Goal: Task Accomplishment & Management: Complete application form

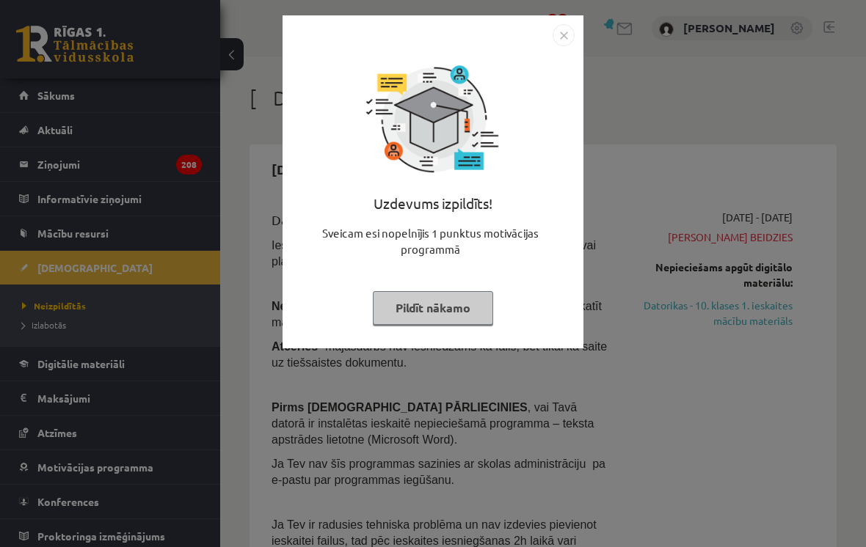
click at [542, 42] on div at bounding box center [432, 35] width 283 height 22
click at [545, 29] on div at bounding box center [432, 35] width 283 height 22
click at [556, 36] on img "Close" at bounding box center [564, 35] width 22 height 22
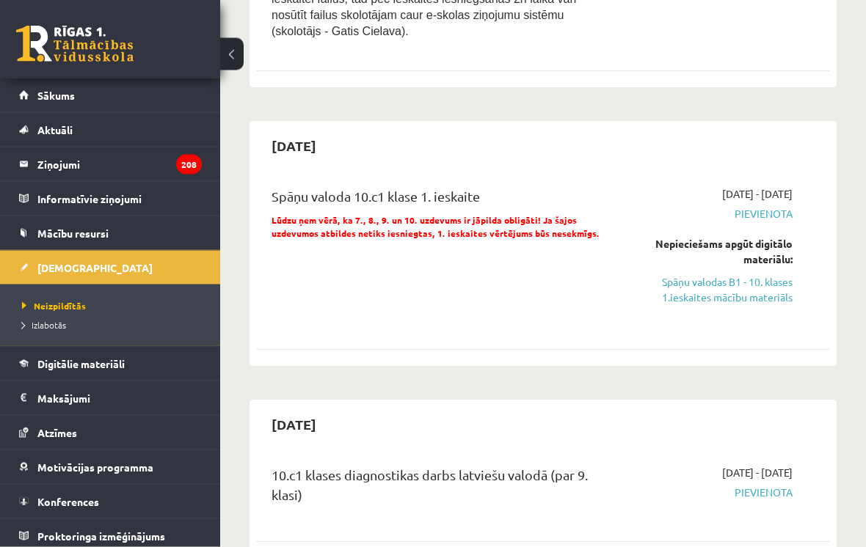
scroll to position [542, 0]
click at [745, 277] on link "Spāņu valodas B1 - 10. klases 1.ieskaites mācību materiāls" at bounding box center [712, 289] width 159 height 31
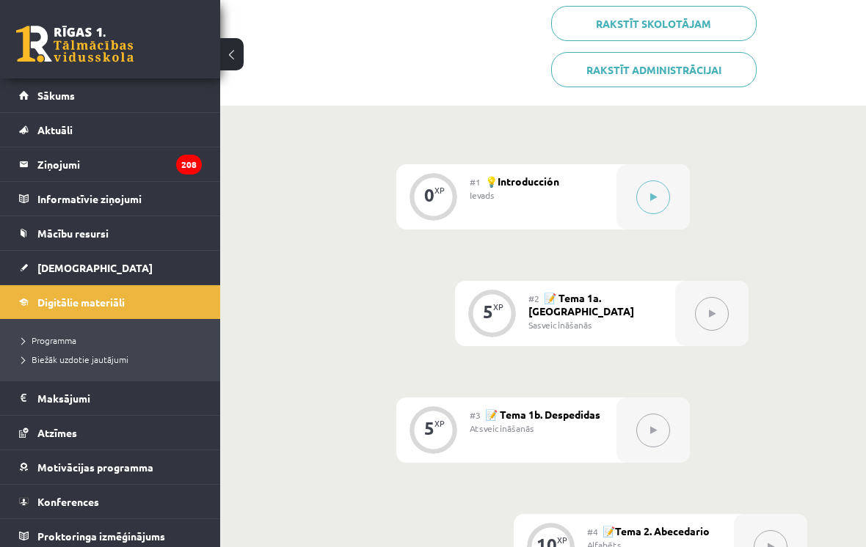
scroll to position [430, 0]
click at [663, 201] on button at bounding box center [653, 196] width 34 height 34
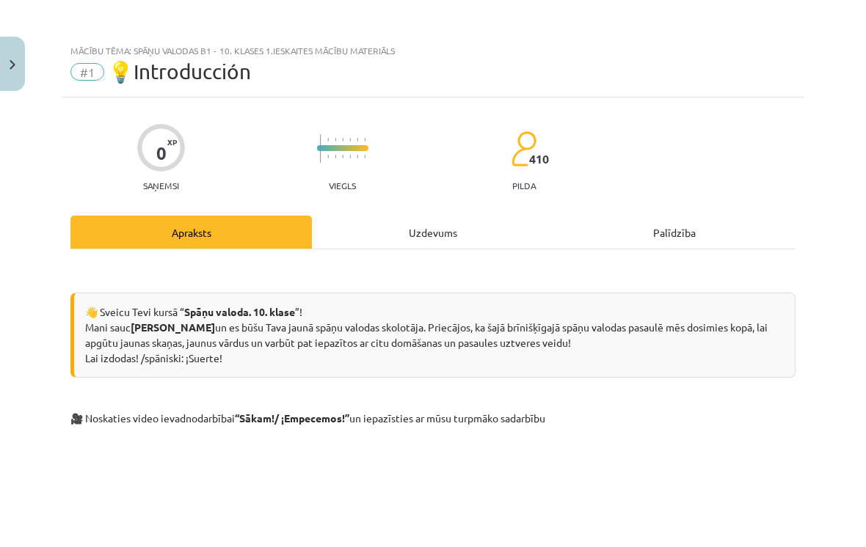
click at [424, 228] on div "Uzdevums" at bounding box center [432, 232] width 241 height 33
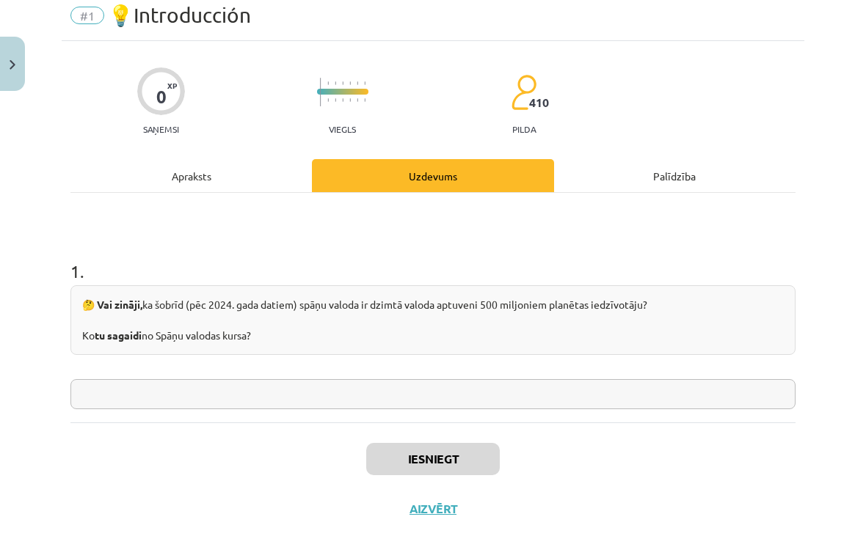
scroll to position [56, 0]
click at [690, 393] on input "text" at bounding box center [432, 395] width 725 height 30
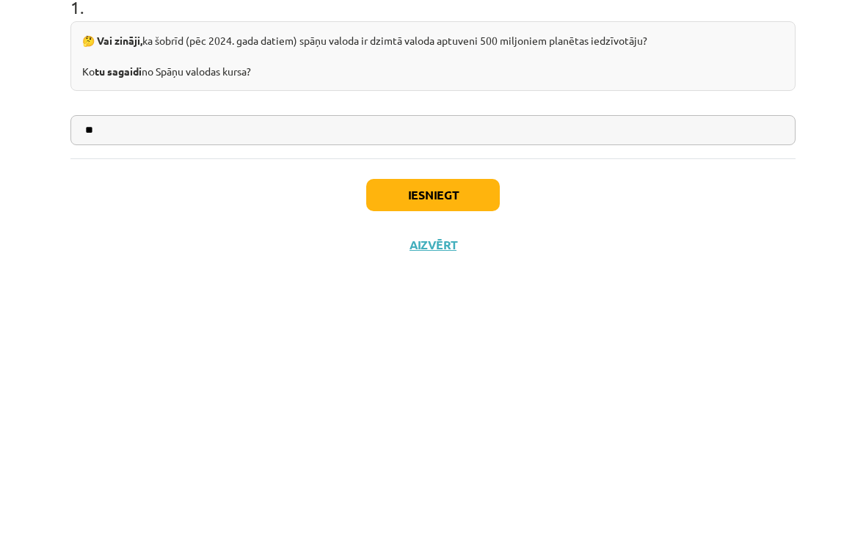
type input "**"
click at [464, 444] on button "Iesniegt" at bounding box center [433, 460] width 134 height 32
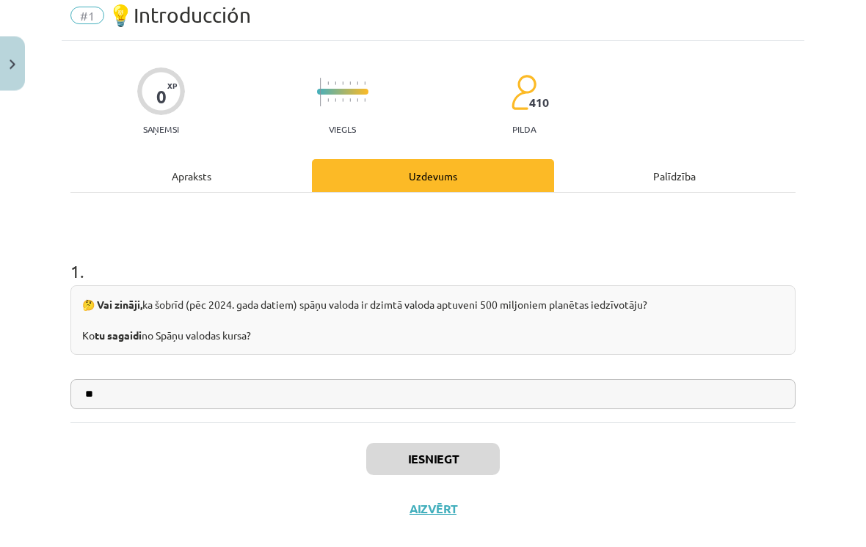
scroll to position [833, 0]
